Goal: Transaction & Acquisition: Purchase product/service

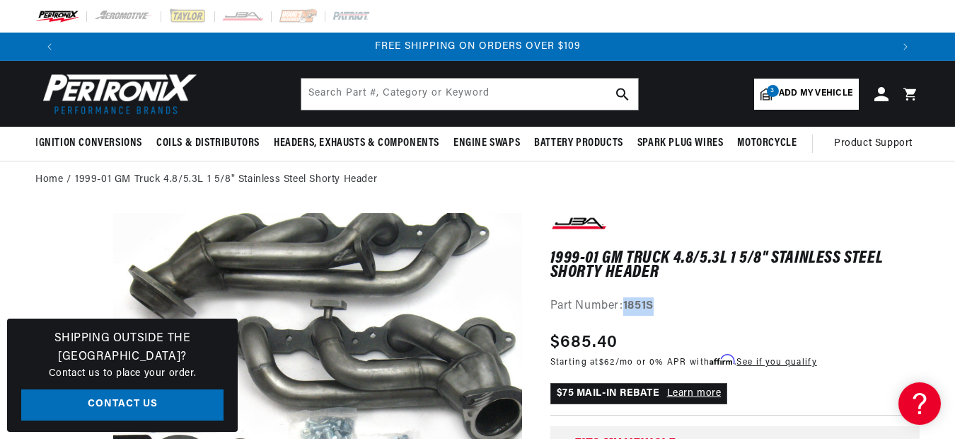
click at [89, 91] on img at bounding box center [116, 93] width 163 height 49
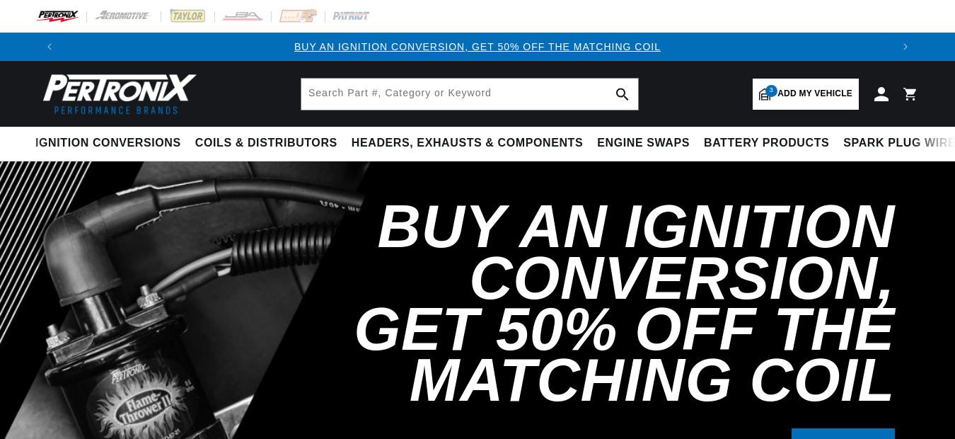
select select "1999"
select select "Chevrolet"
select select "Silverado-1500"
select select "5.3L"
